Goal: Task Accomplishment & Management: Manage account settings

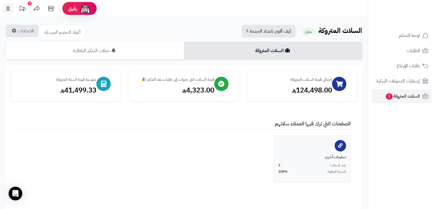
scroll to position [3, 0]
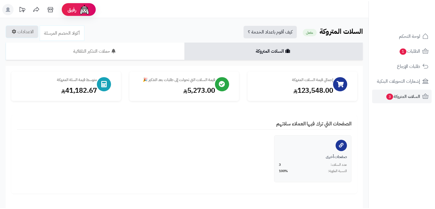
scroll to position [3, 0]
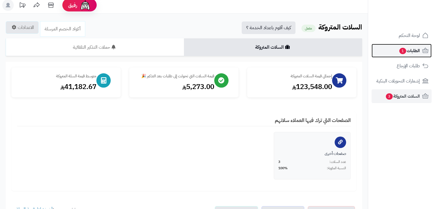
drag, startPoint x: 0, startPoint y: 0, endPoint x: 409, endPoint y: 53, distance: 412.8
click at [409, 53] on span "الطلبات 1" at bounding box center [409, 51] width 21 height 8
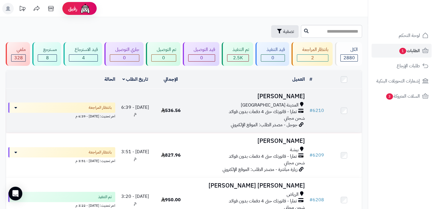
click at [291, 94] on h3 "امجد الرشيدي" at bounding box center [248, 96] width 114 height 7
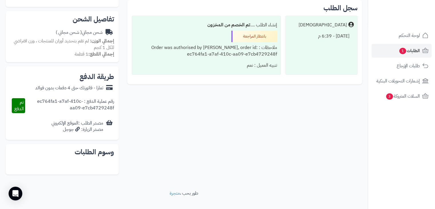
scroll to position [172, 0]
drag, startPoint x: 401, startPoint y: 49, endPoint x: 403, endPoint y: 56, distance: 7.2
click at [401, 49] on span "1" at bounding box center [402, 51] width 7 height 7
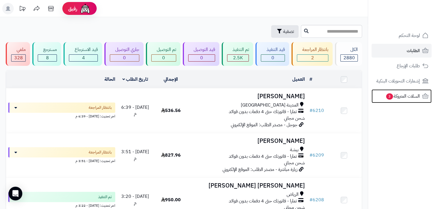
click at [404, 95] on span "السلات المتروكة 3" at bounding box center [403, 96] width 34 height 8
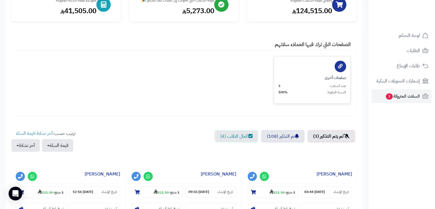
scroll to position [32, 0]
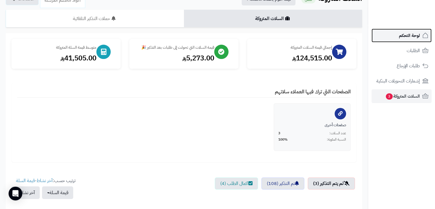
click at [402, 38] on span "لوحة التحكم" at bounding box center [409, 35] width 21 height 8
